Goal: Information Seeking & Learning: Find specific fact

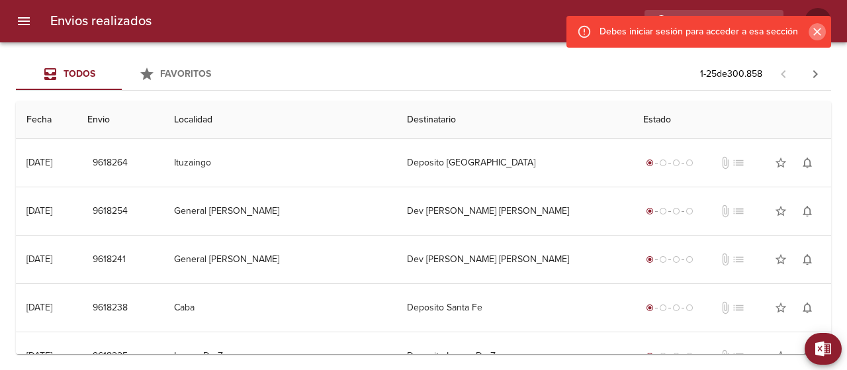
click at [816, 28] on icon "Cerrar" at bounding box center [817, 31] width 13 height 13
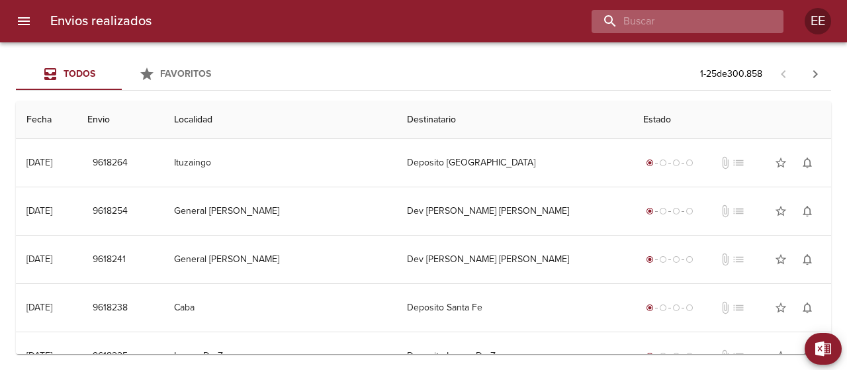
click at [728, 21] on input "buscar" at bounding box center [676, 21] width 169 height 23
paste input "[PERSON_NAME] [PERSON_NAME]"
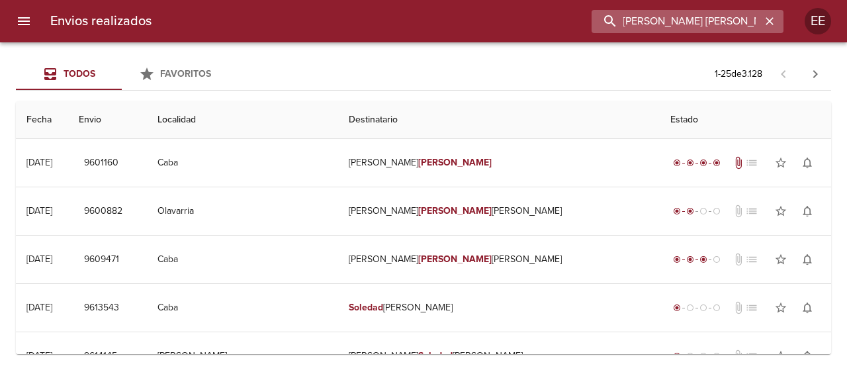
drag, startPoint x: 673, startPoint y: 21, endPoint x: 780, endPoint y: 24, distance: 107.3
click at [780, 24] on div "[PERSON_NAME] [PERSON_NAME]" at bounding box center [688, 21] width 192 height 23
type input "[PERSON_NAME]"
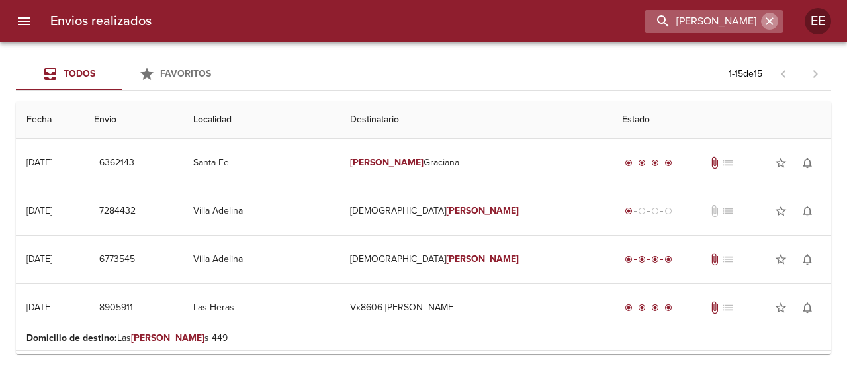
click at [773, 21] on icon "button" at bounding box center [769, 21] width 13 height 13
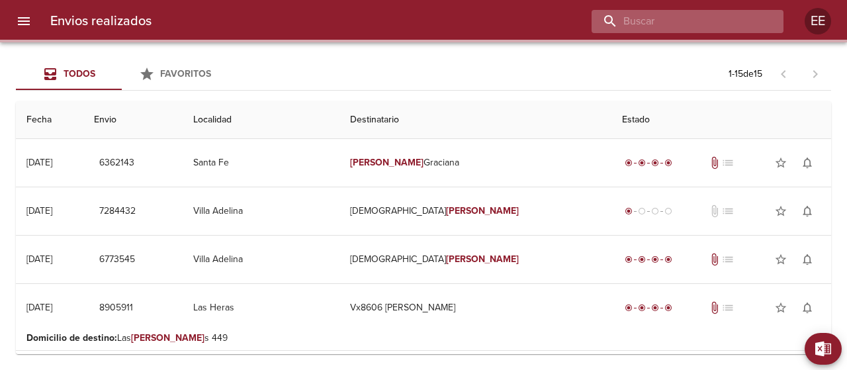
click at [721, 19] on input "buscar" at bounding box center [676, 21] width 169 height 23
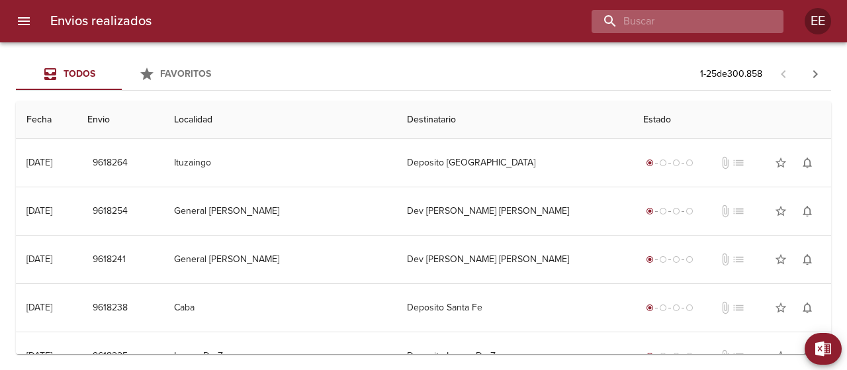
paste input "[PERSON_NAME] [PERSON_NAME]"
drag, startPoint x: 672, startPoint y: 21, endPoint x: 552, endPoint y: 41, distance: 121.4
click at [552, 41] on div "Envios realizados [PERSON_NAME] [PERSON_NAME] EE" at bounding box center [423, 21] width 847 height 42
click at [716, 22] on input "[PERSON_NAME]" at bounding box center [676, 21] width 169 height 23
type input "[PERSON_NAME]"
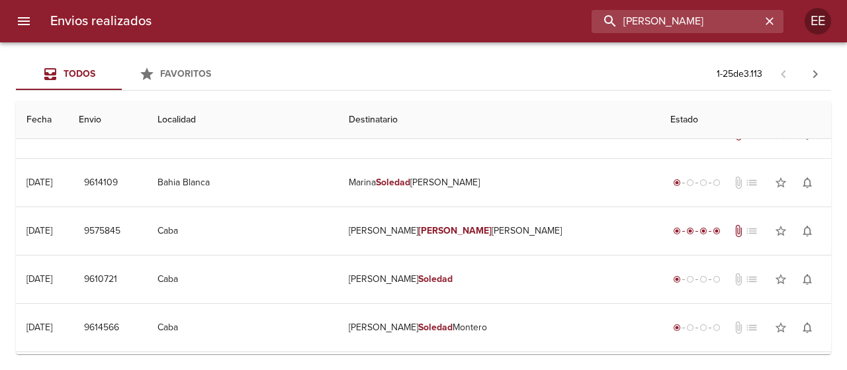
scroll to position [529, 0]
